Goal: Information Seeking & Learning: Find specific fact

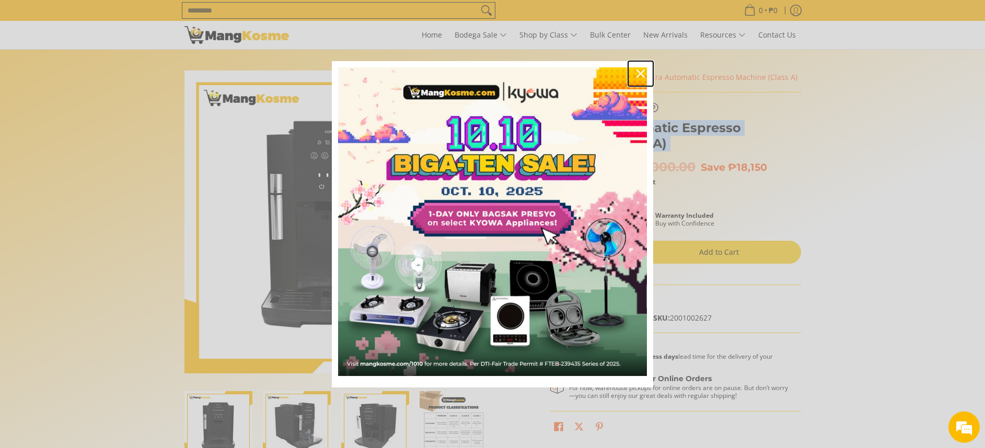
click at [640, 70] on icon "close icon" at bounding box center [641, 74] width 8 height 8
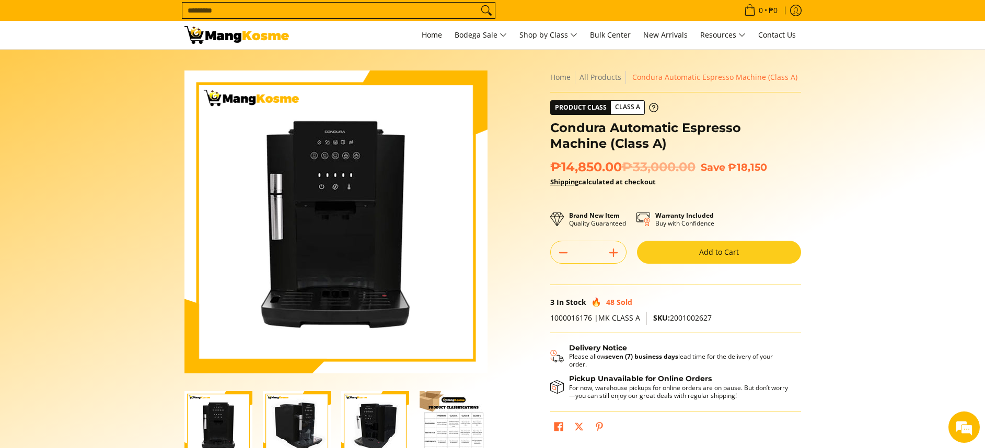
click at [467, 8] on input "Search..." at bounding box center [330, 11] width 296 height 16
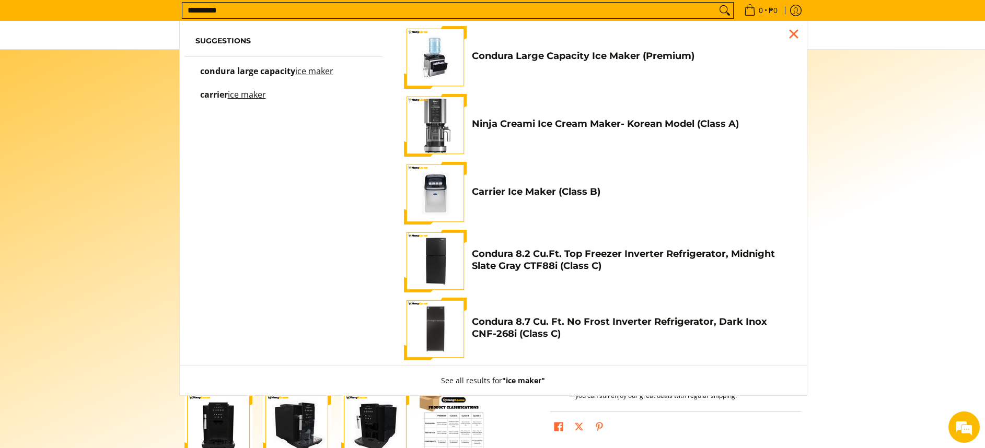
type input "*********"
click at [545, 190] on h4 "Carrier Ice Maker (Class B)" at bounding box center [631, 192] width 319 height 12
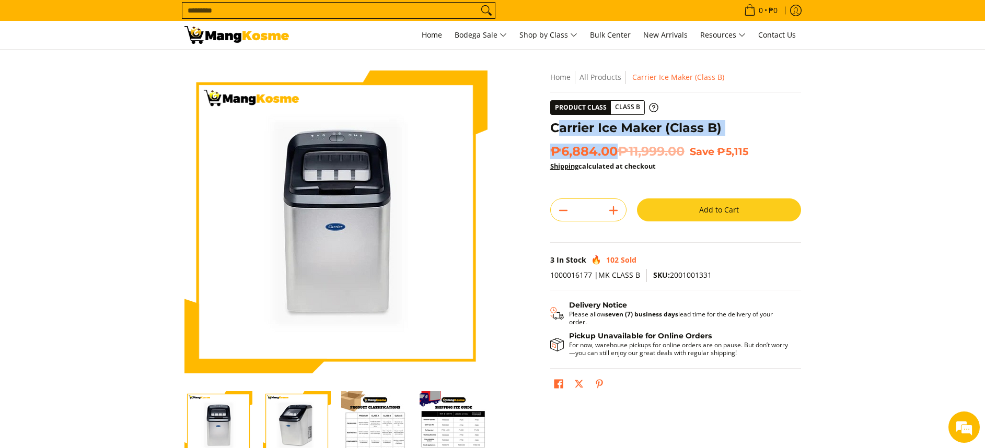
copy div "arrier Ice Maker (Class B) ₱6,884.00"
copy div "Carrier Ice Maker (Class B) ₱6,884.00"
drag, startPoint x: 617, startPoint y: 153, endPoint x: 551, endPoint y: 128, distance: 70.0
click at [551, 128] on div "**********" at bounding box center [675, 237] width 251 height 333
click at [595, 144] on span "₱6,884.00 ₱11,999.00" at bounding box center [617, 152] width 134 height 16
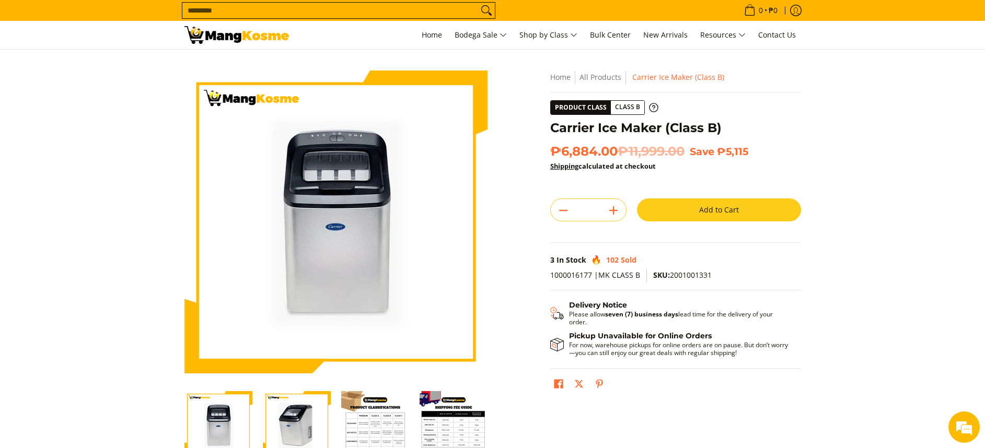
copy div "Carrier Ice Maker (Class B) ₱6,884.00"
drag, startPoint x: 620, startPoint y: 149, endPoint x: 554, endPoint y: 133, distance: 68.3
click at [554, 133] on div "**********" at bounding box center [675, 237] width 251 height 333
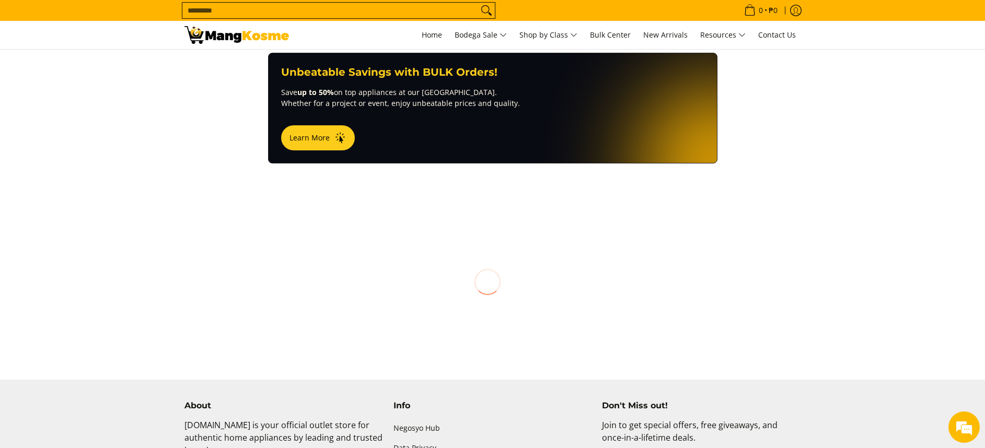
scroll to position [885, 0]
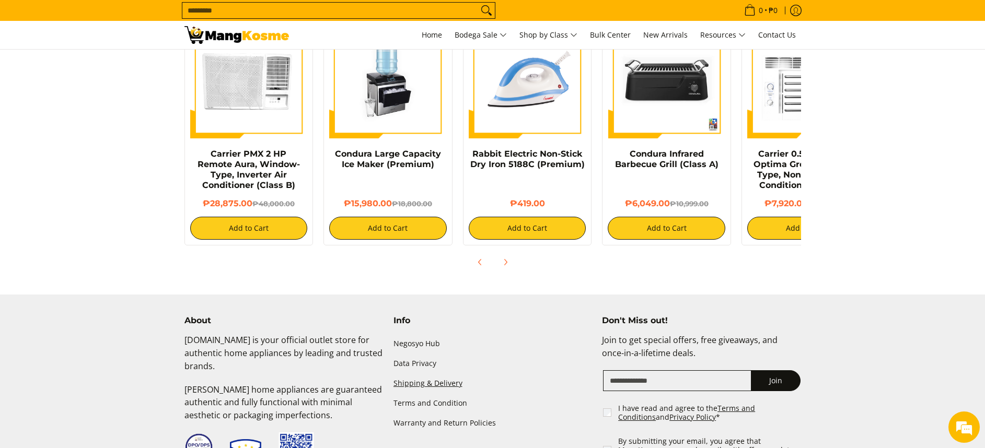
click at [445, 374] on link "Shipping & Delivery" at bounding box center [493, 384] width 199 height 20
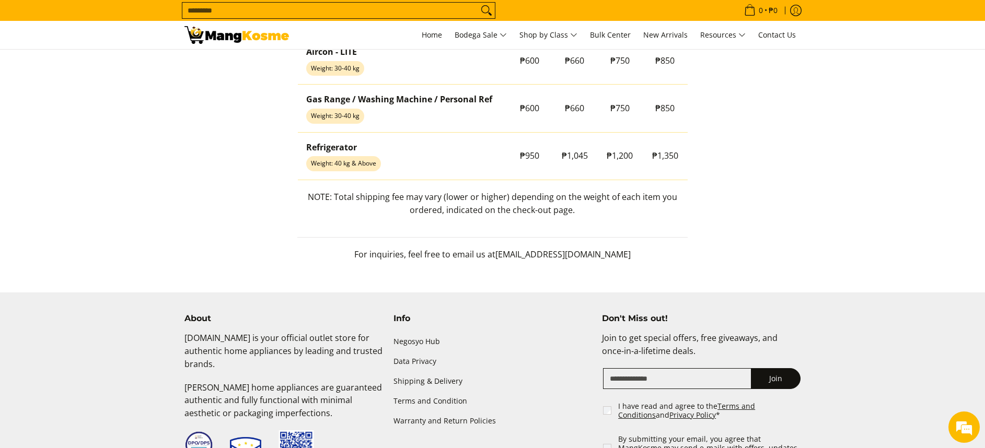
scroll to position [1058, 0]
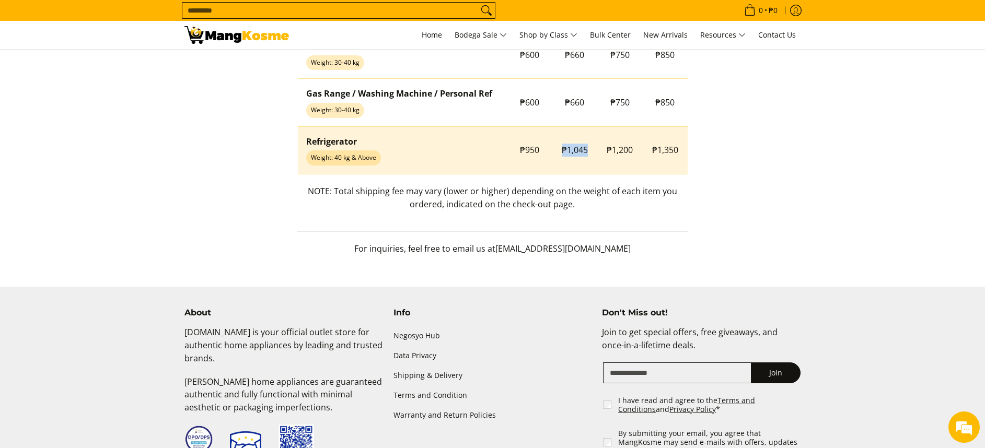
drag, startPoint x: 558, startPoint y: 147, endPoint x: 602, endPoint y: 159, distance: 45.5
click at [602, 159] on tr "Refrigerator Weight: 40 kg & Above ₱950 ₱1,045 ₱1,200 ₱1,350" at bounding box center [493, 150] width 390 height 48
copy tr "₱1,045"
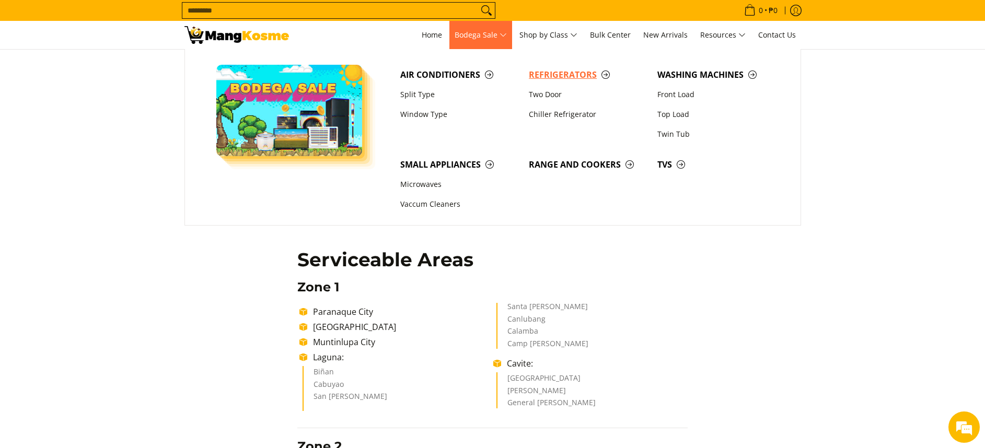
click at [536, 73] on span "Refrigerators" at bounding box center [588, 74] width 118 height 13
